Goal: Find specific page/section: Find specific page/section

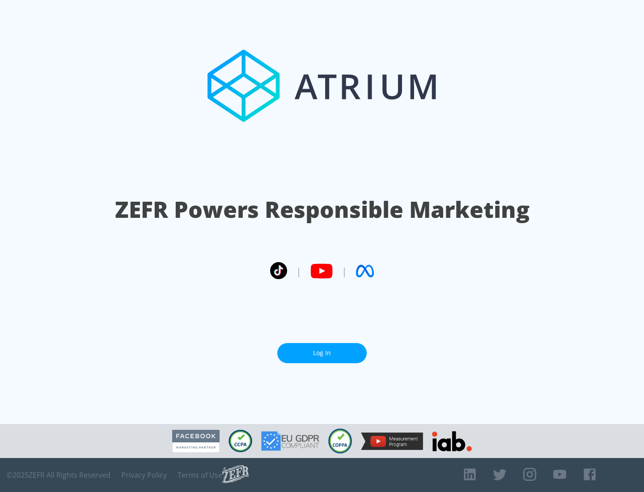
click at [322, 350] on link "Log In" at bounding box center [322, 353] width 90 height 20
